Goal: Information Seeking & Learning: Compare options

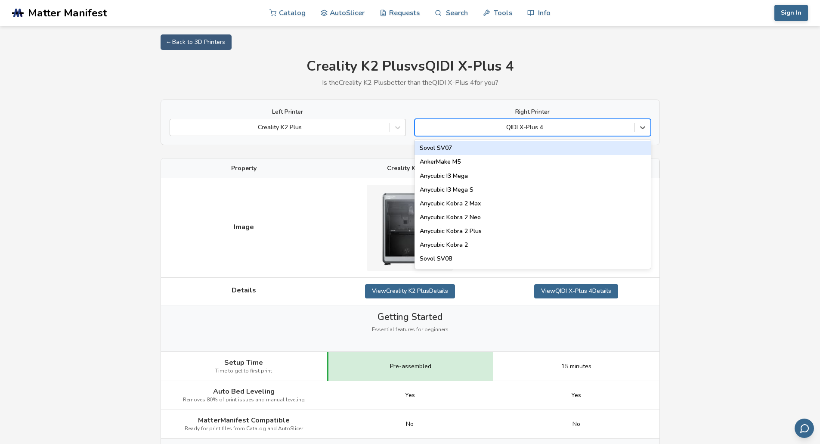
click at [542, 129] on div at bounding box center [524, 127] width 211 height 9
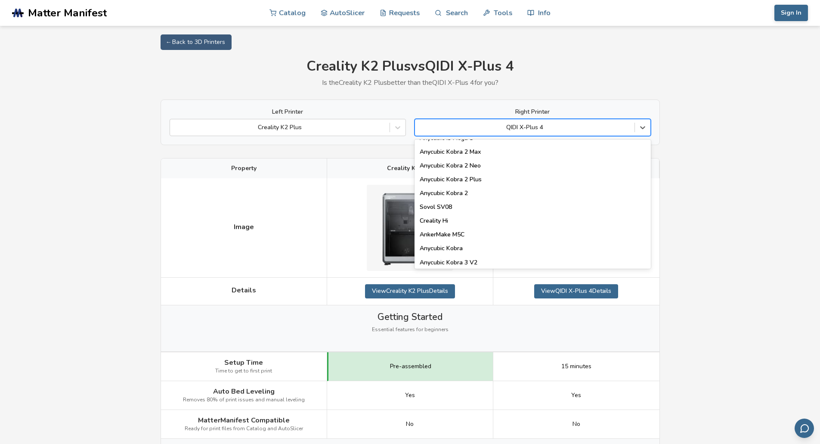
scroll to position [61, 0]
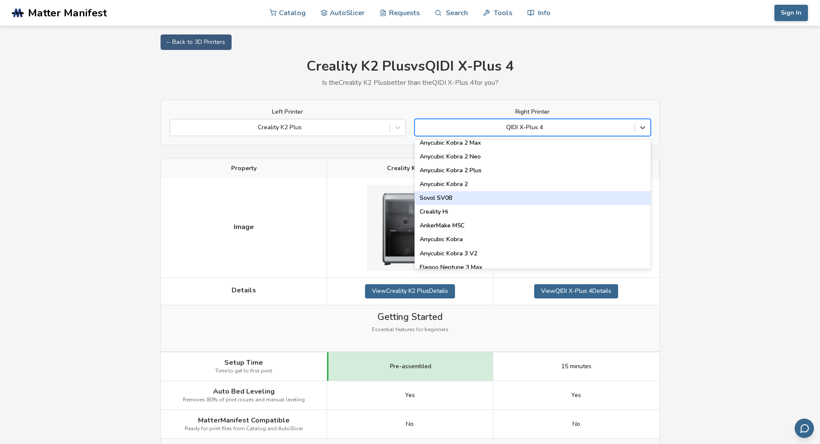
click at [604, 194] on div "Sovol SV08" at bounding box center [533, 198] width 236 height 14
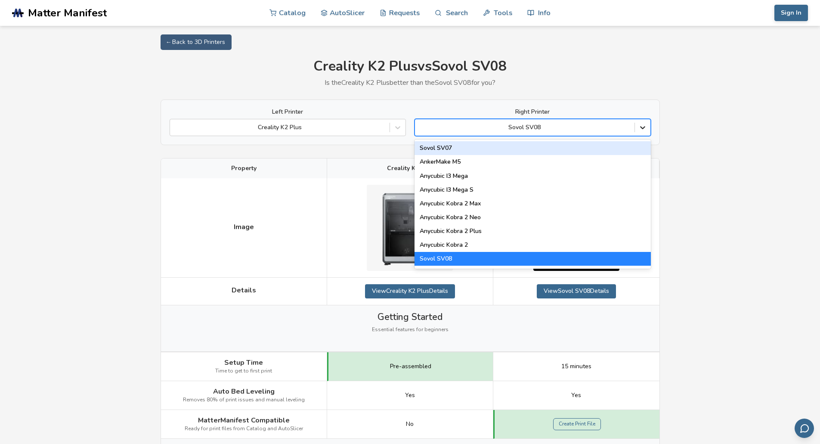
click at [644, 130] on icon at bounding box center [643, 127] width 9 height 9
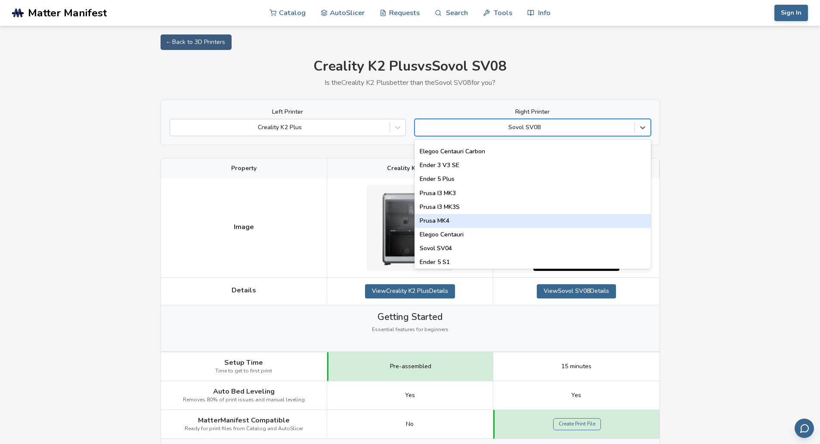
scroll to position [258, 0]
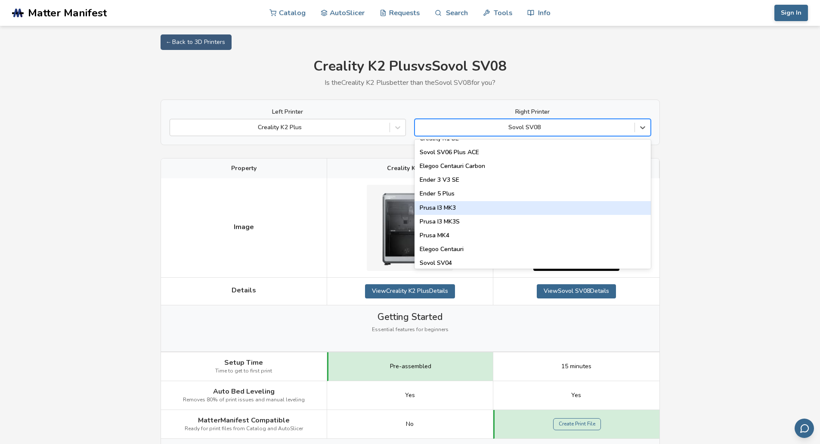
click at [592, 206] on div "Prusa I3 MK3" at bounding box center [533, 208] width 236 height 14
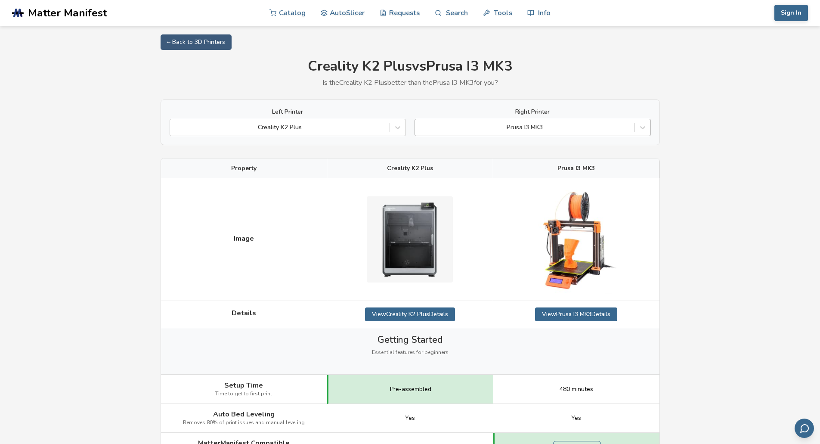
click at [586, 133] on div "Prusa I3 MK3" at bounding box center [525, 127] width 220 height 12
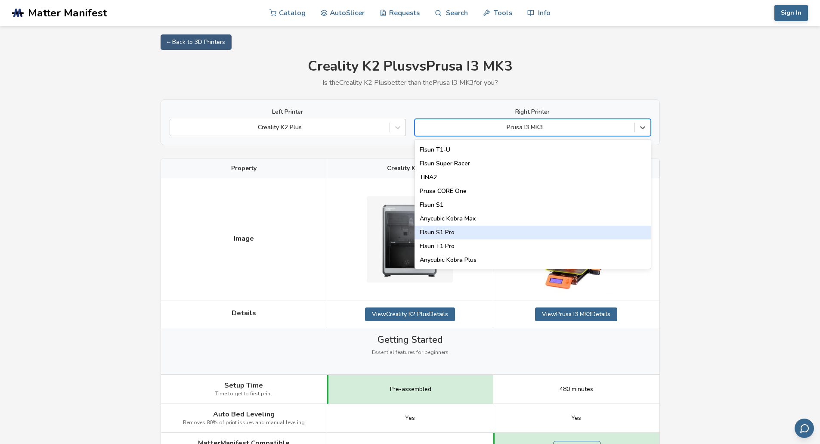
scroll to position [1104, 0]
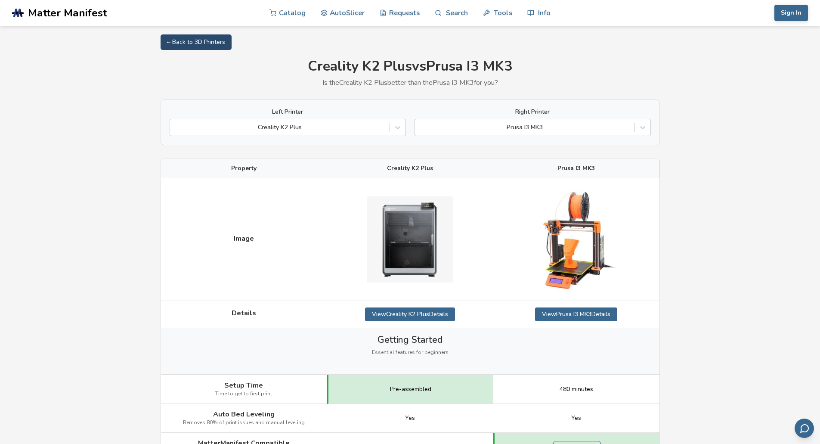
click at [165, 40] on link "← Back to 3D Printers" at bounding box center [196, 42] width 71 height 16
select select "**********"
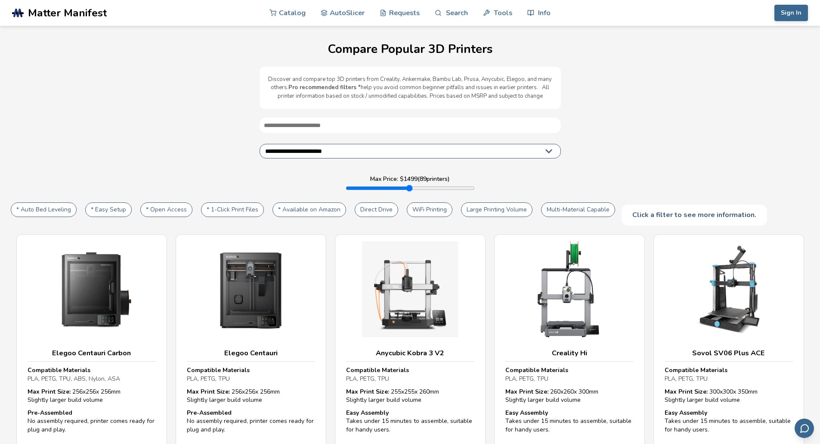
click at [511, 211] on button "Large Printing Volume" at bounding box center [496, 209] width 71 height 15
type input "****"
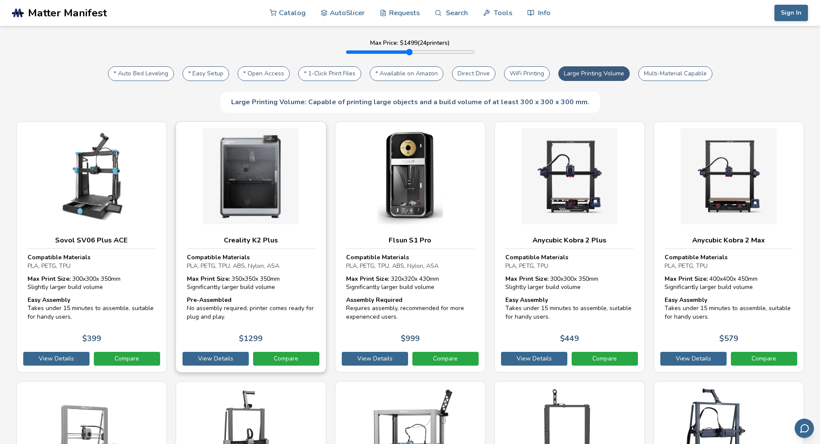
scroll to position [135, 0]
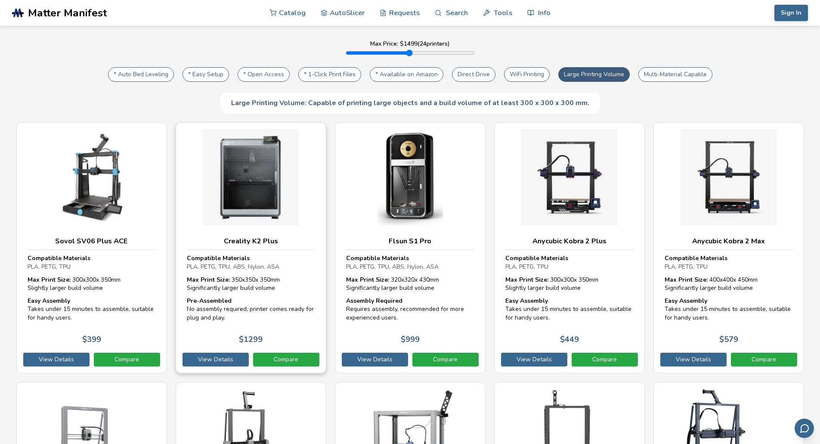
click at [252, 190] on img at bounding box center [251, 177] width 128 height 96
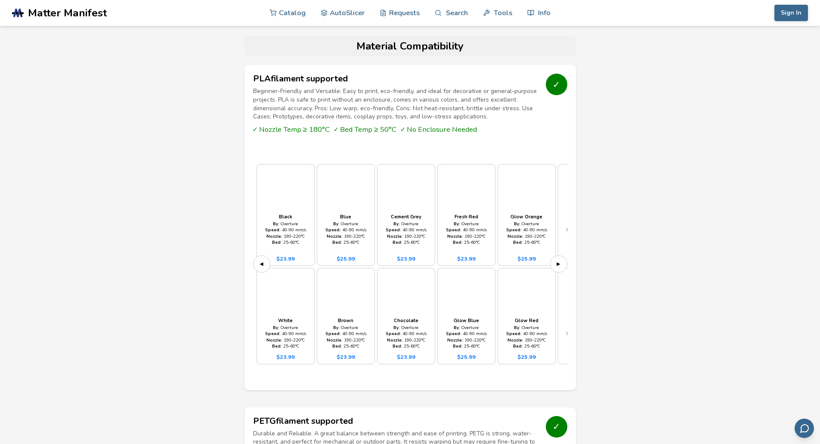
scroll to position [560, 0]
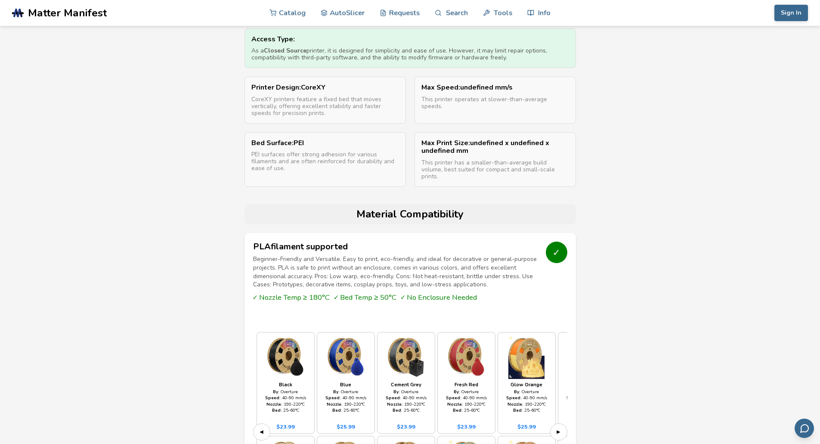
select select "**********"
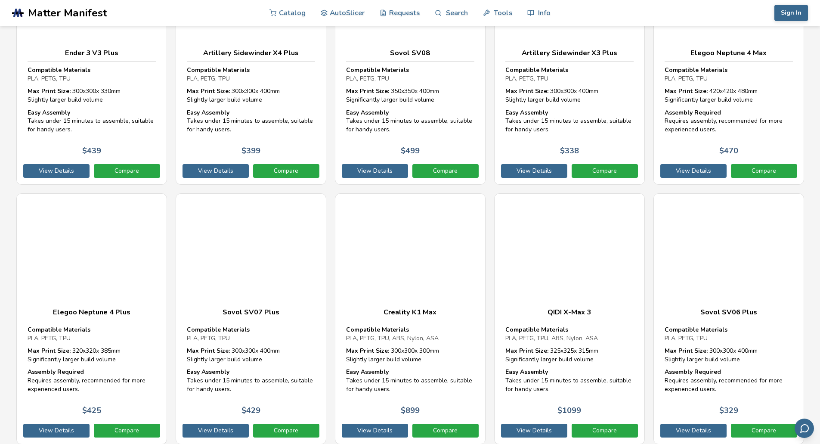
scroll to position [135, 0]
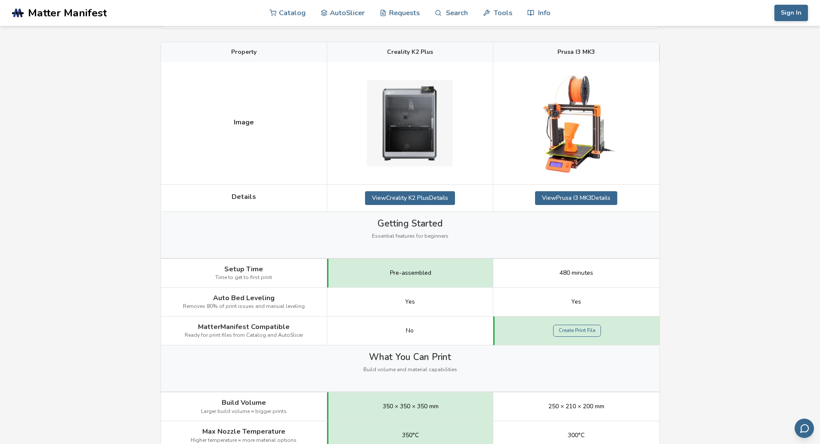
scroll to position [129, 0]
